Goal: Find specific page/section: Find specific page/section

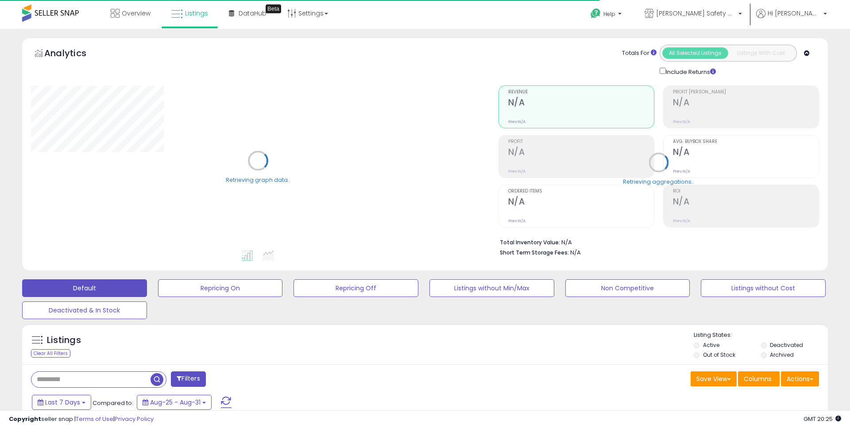
type input "**********"
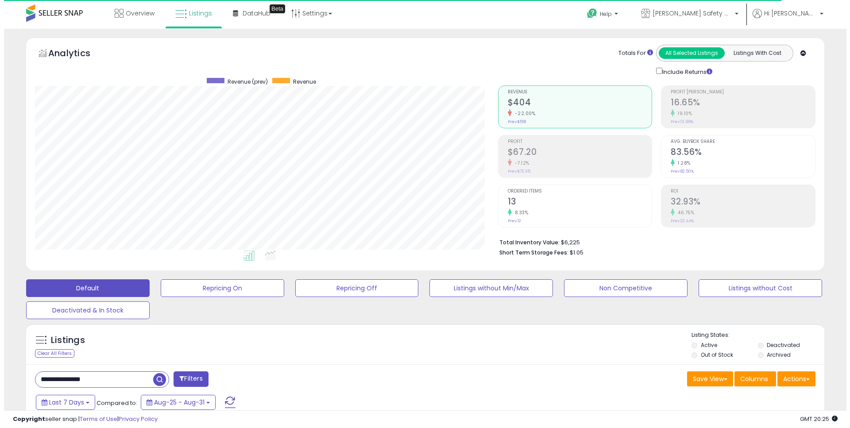
scroll to position [182, 463]
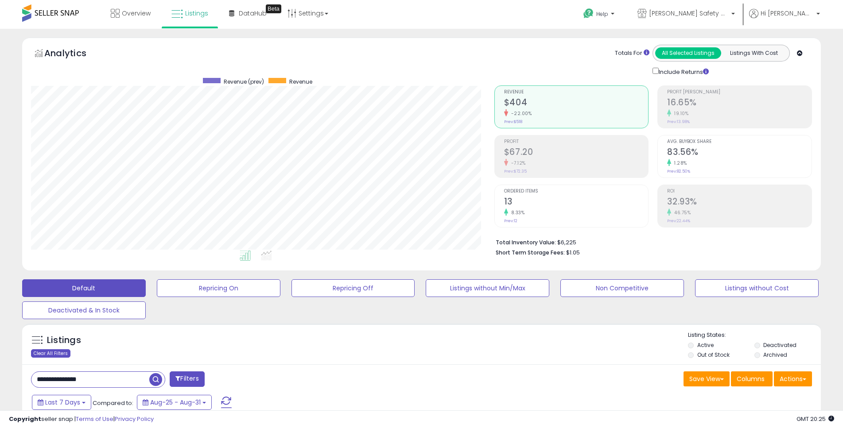
click at [62, 350] on div "Clear All Filters" at bounding box center [50, 353] width 39 height 8
click at [143, 8] on link "Overview" at bounding box center [130, 13] width 53 height 27
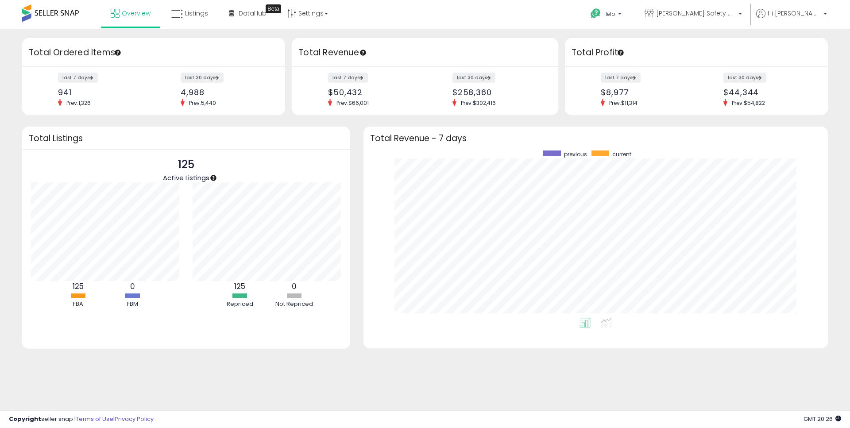
scroll to position [167, 447]
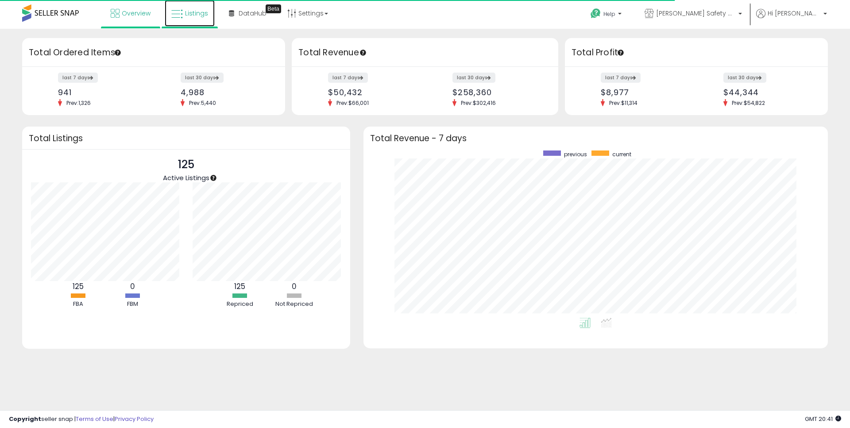
click at [202, 11] on span "Listings" at bounding box center [196, 13] width 23 height 9
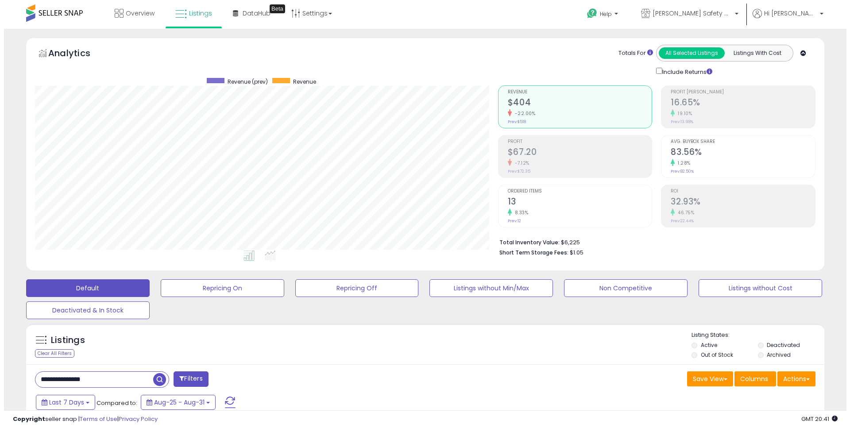
scroll to position [182, 463]
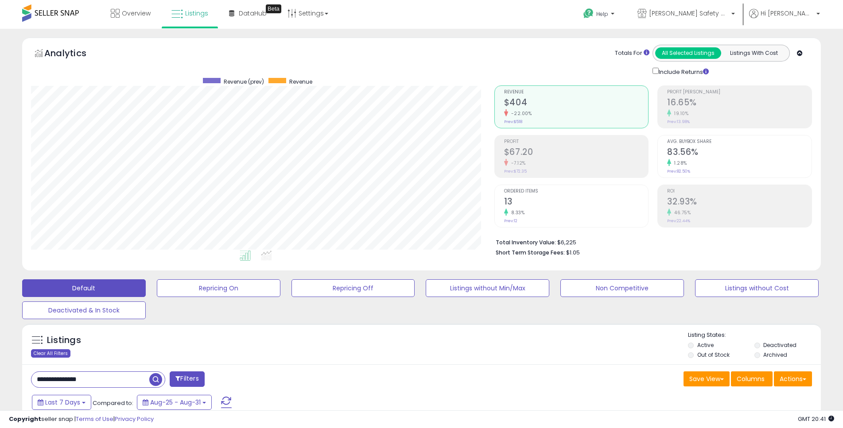
click at [61, 350] on div "Clear All Filters" at bounding box center [50, 353] width 39 height 8
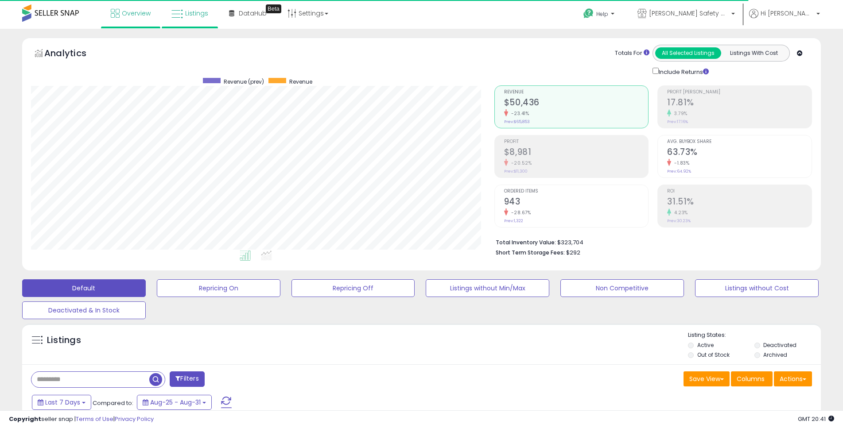
scroll to position [182, 463]
click at [139, 9] on span "Overview" at bounding box center [136, 13] width 29 height 9
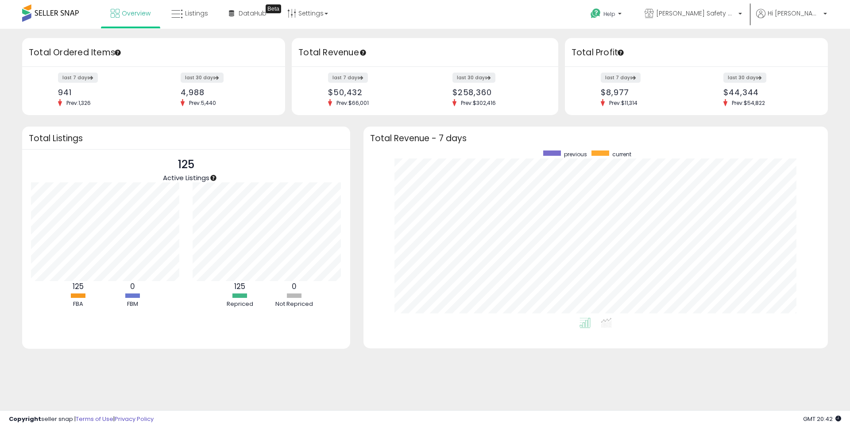
scroll to position [167, 447]
click at [200, 9] on span "Listings" at bounding box center [196, 13] width 23 height 9
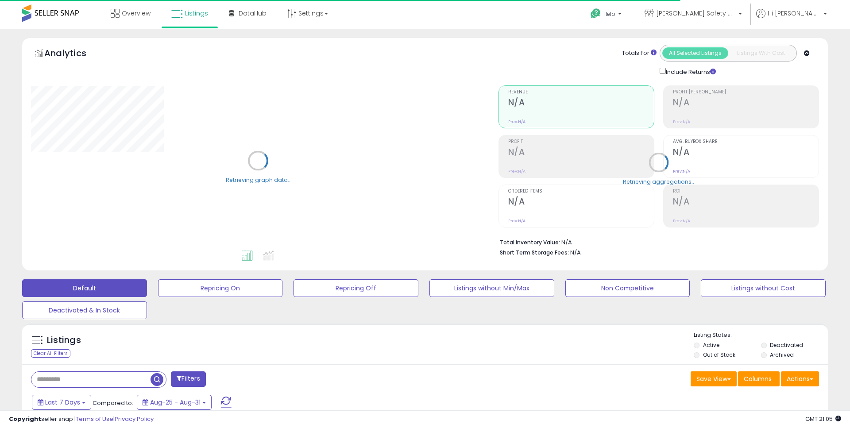
type input "**********"
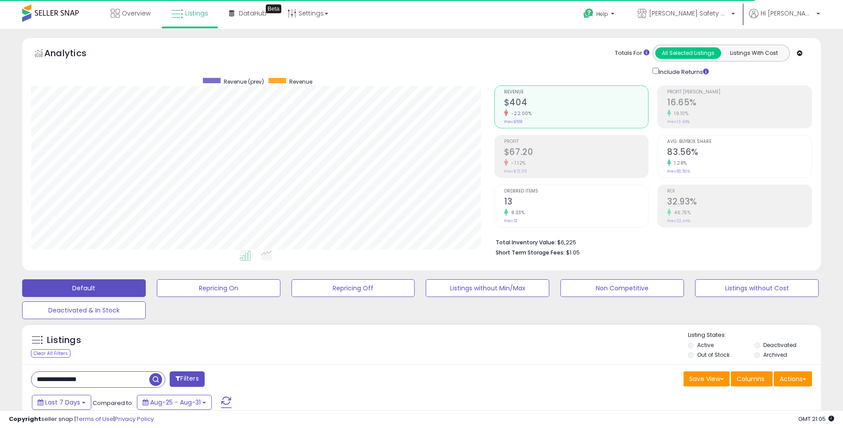
scroll to position [182, 463]
click at [143, 8] on link "Overview" at bounding box center [130, 13] width 53 height 27
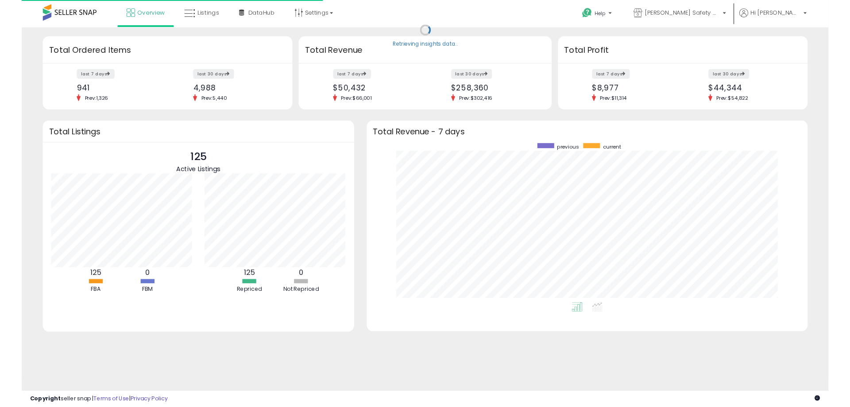
scroll to position [167, 447]
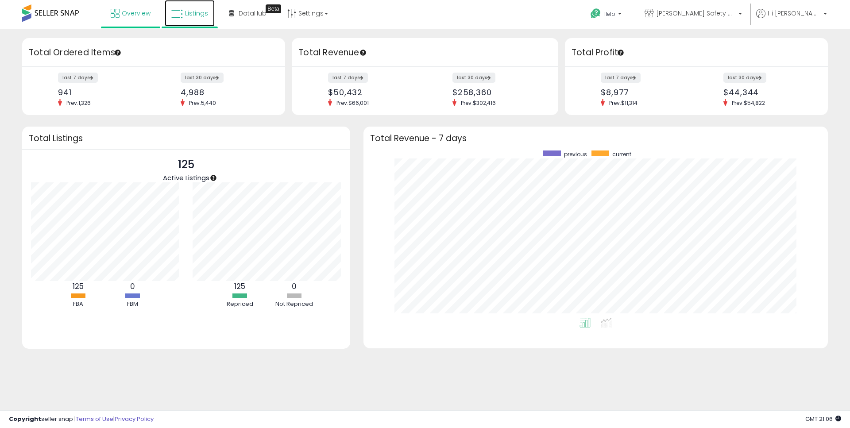
click at [201, 11] on span "Listings" at bounding box center [196, 13] width 23 height 9
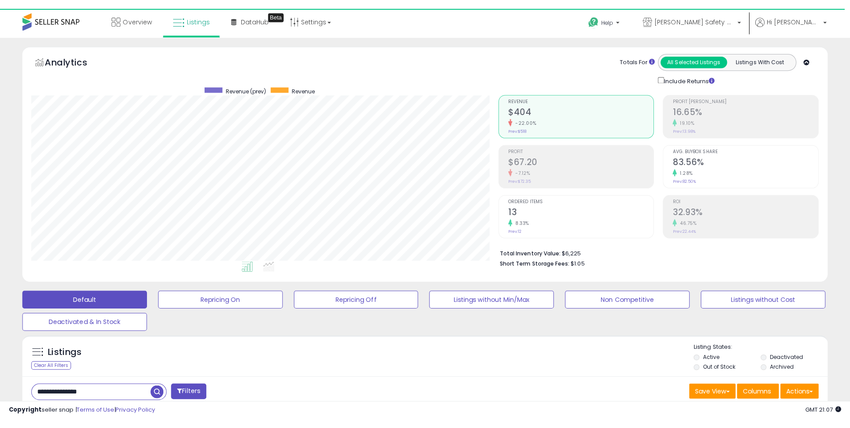
scroll to position [182, 463]
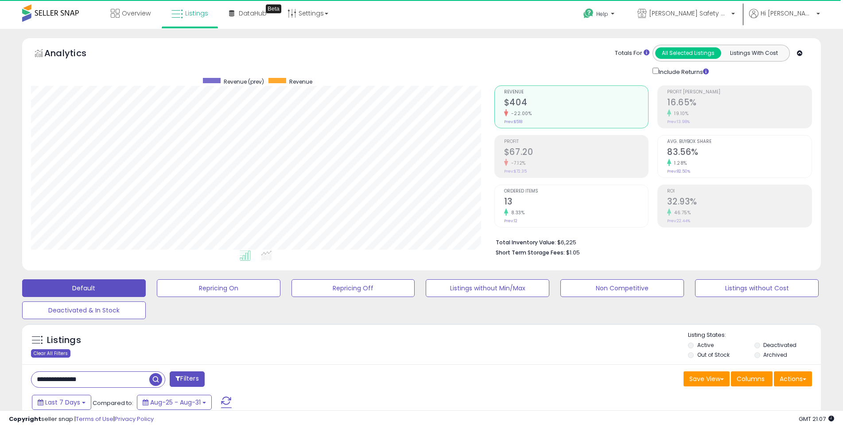
click at [55, 351] on div "Clear All Filters" at bounding box center [50, 353] width 39 height 8
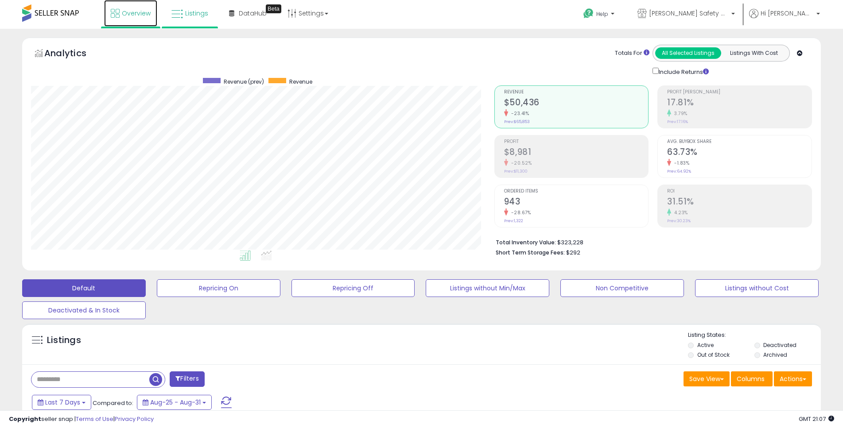
click at [146, 6] on link "Overview" at bounding box center [130, 13] width 53 height 27
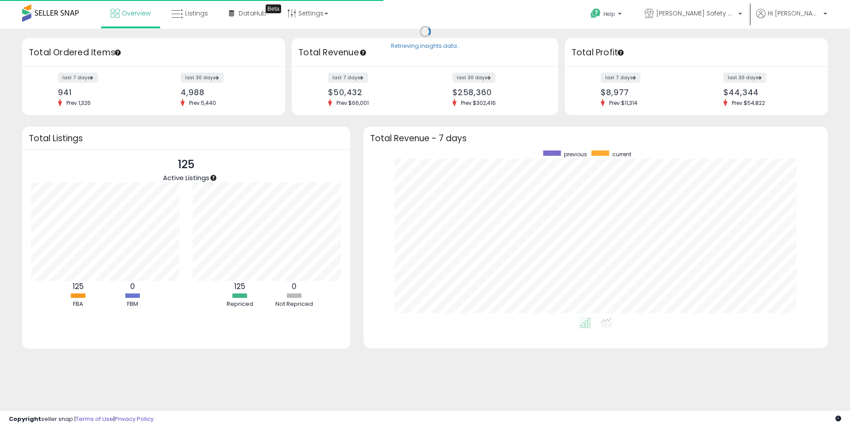
scroll to position [167, 447]
